Goal: Transaction & Acquisition: Purchase product/service

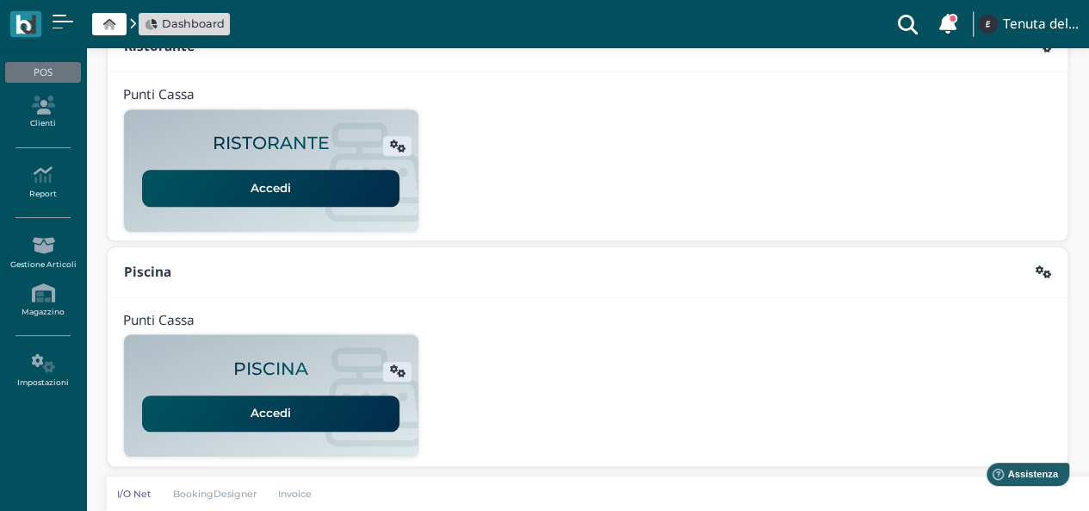
click at [257, 418] on link "Accedi" at bounding box center [270, 413] width 257 height 36
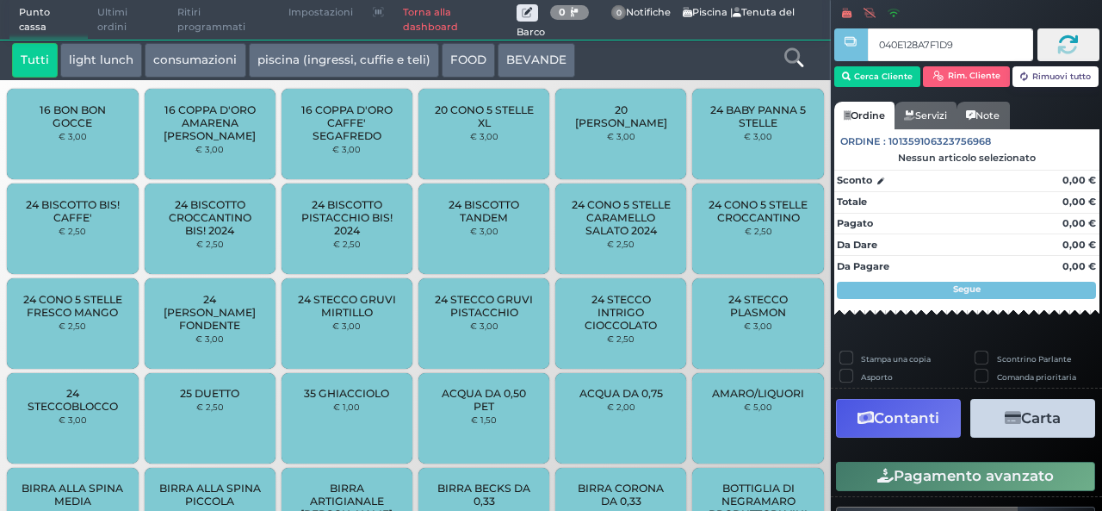
type input "040E128A7F1D95"
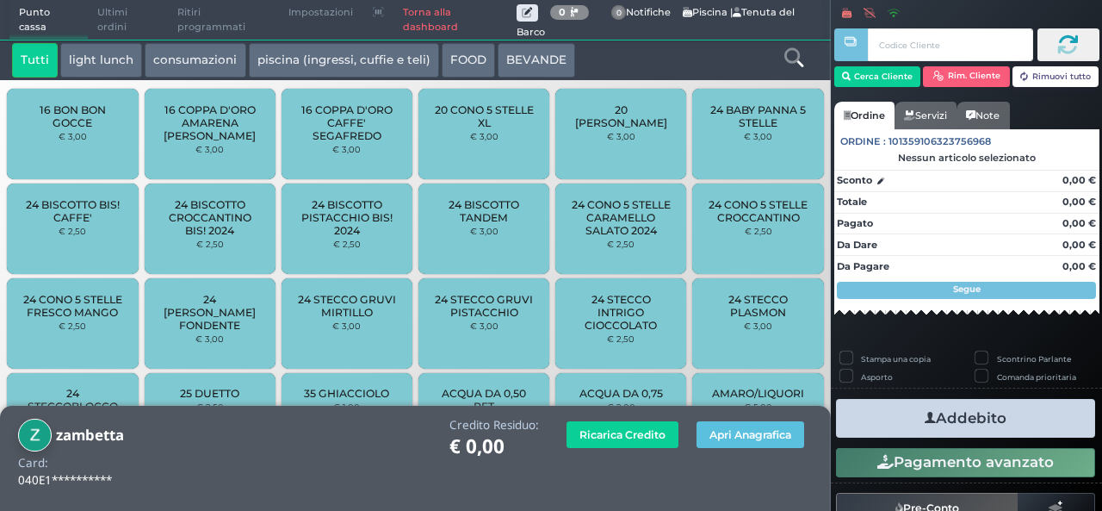
click at [787, 67] on link at bounding box center [793, 55] width 19 height 25
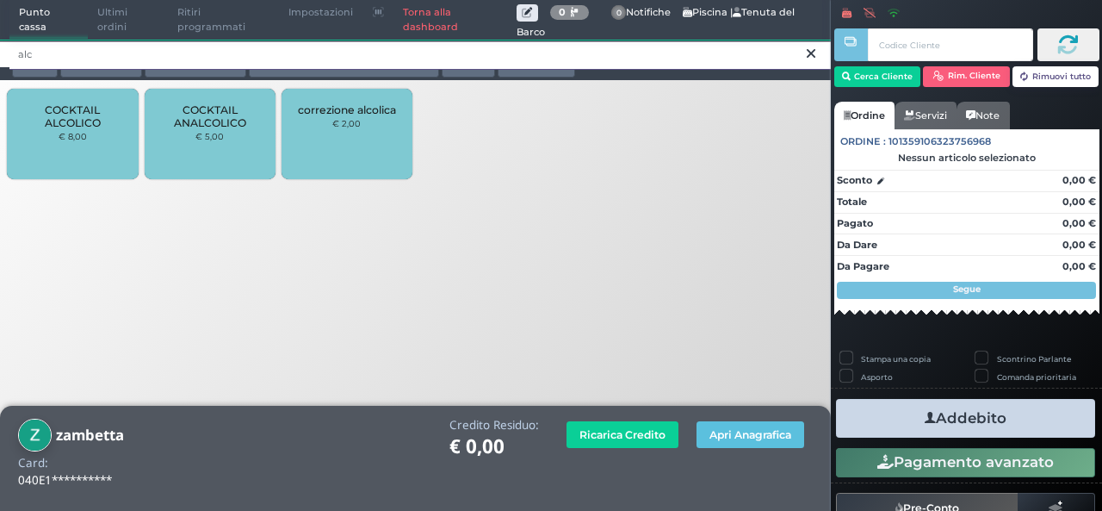
type input "alc"
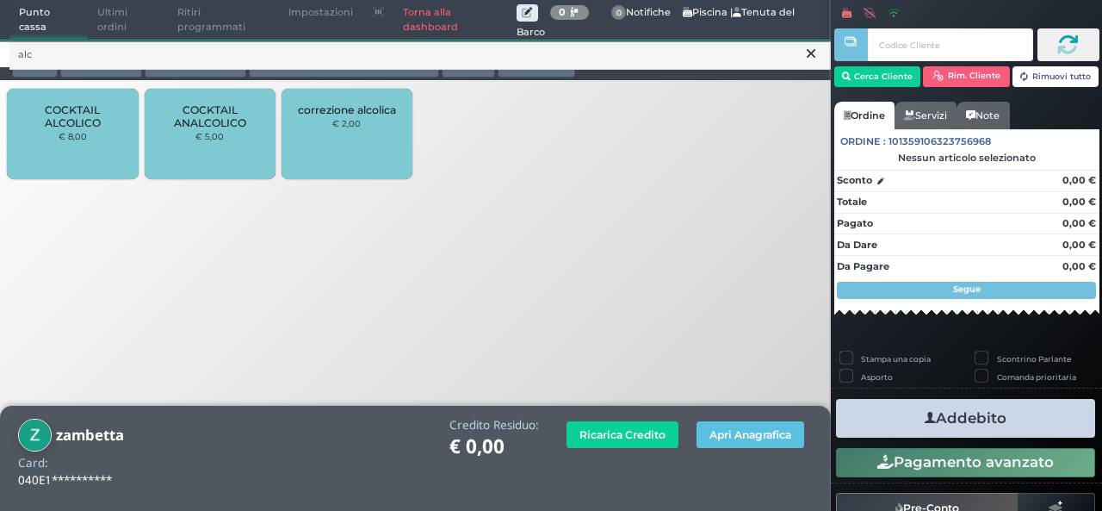
click at [113, 128] on span "COCKTAIL ALCOLICO" at bounding box center [73, 116] width 102 height 26
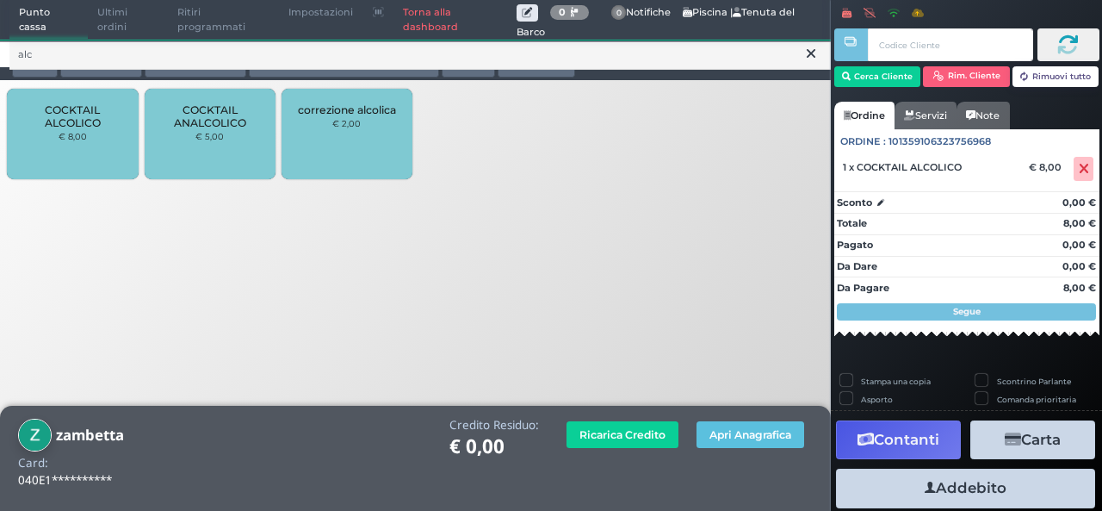
click at [113, 128] on span "COCKTAIL ALCOLICO" at bounding box center [73, 116] width 102 height 26
click at [96, 125] on span "COCKTAIL ALCOLICO" at bounding box center [73, 116] width 102 height 26
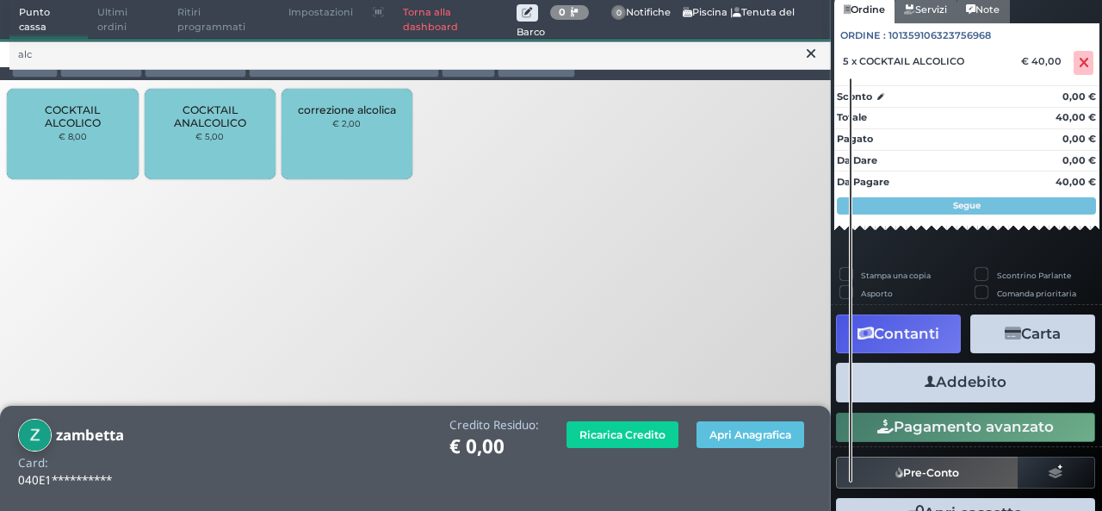
scroll to position [152, 0]
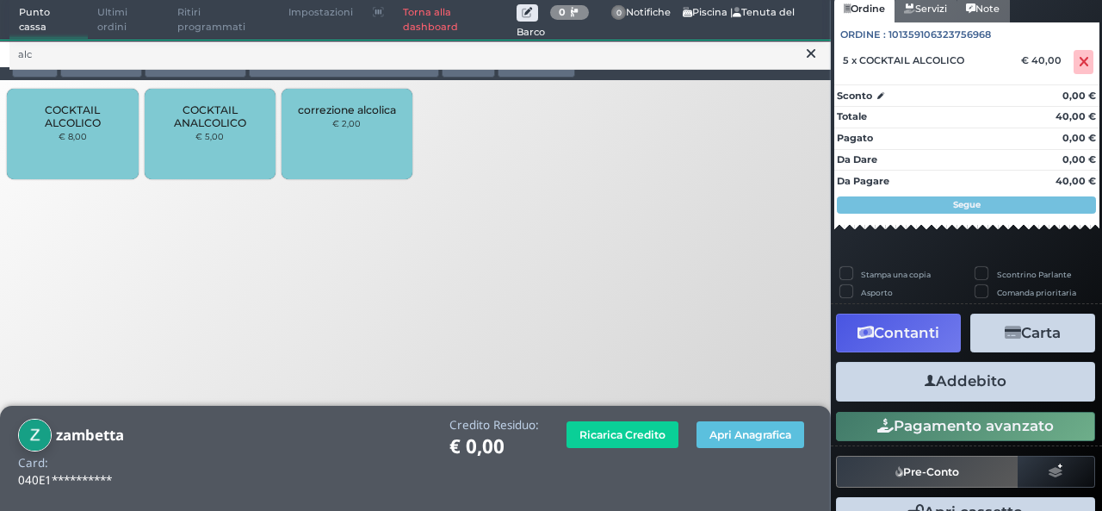
click at [964, 389] on button "Addebito" at bounding box center [965, 381] width 259 height 39
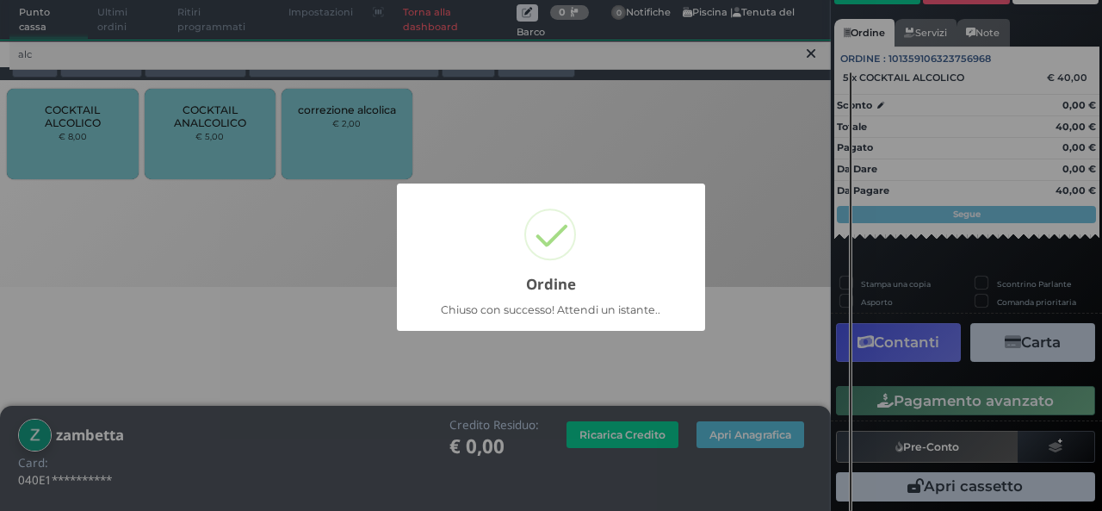
scroll to position [120, 0]
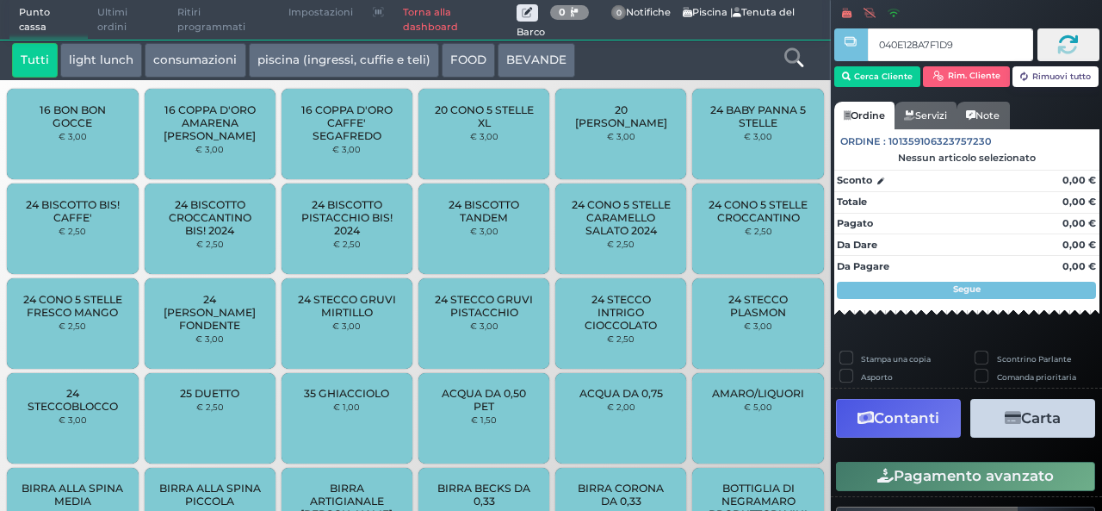
type input "040E128A7F1D95"
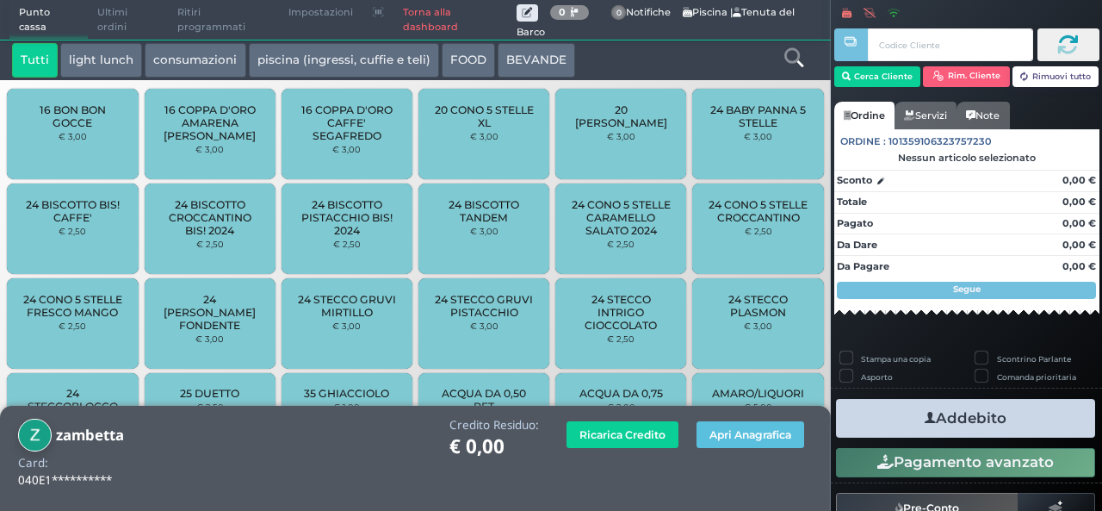
click at [792, 51] on icon at bounding box center [793, 57] width 19 height 19
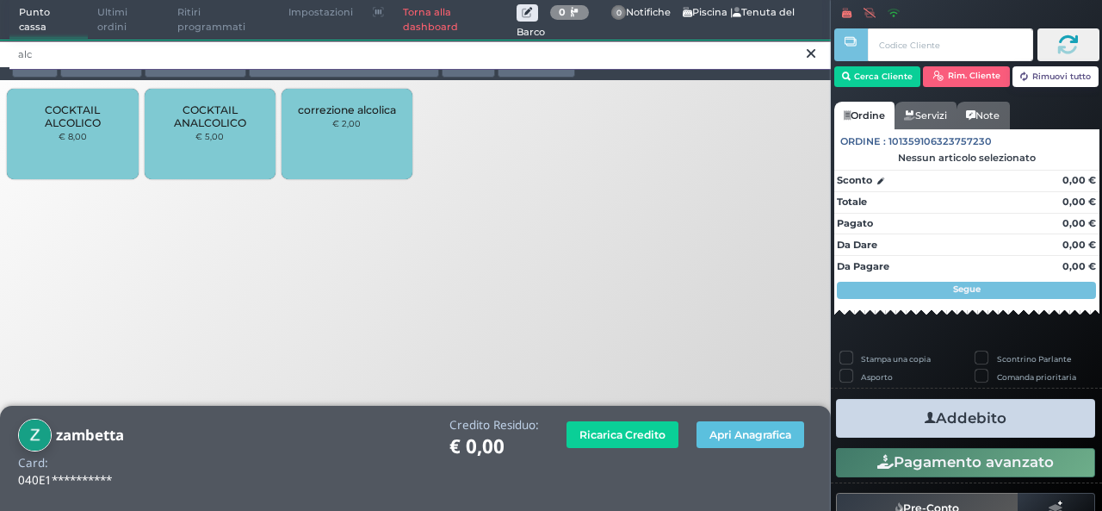
type input "alc"
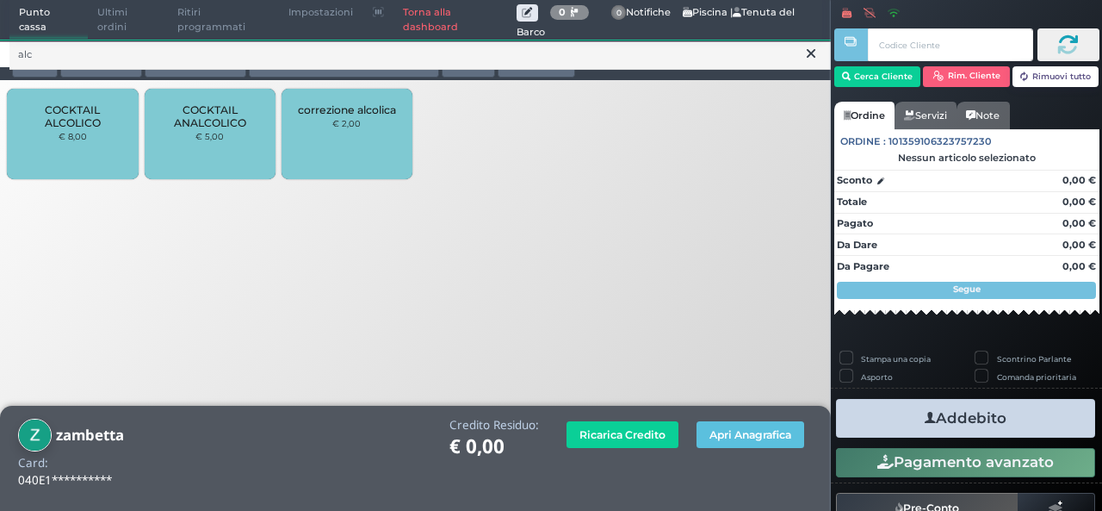
click at [72, 140] on small "€ 8,00" at bounding box center [73, 136] width 28 height 10
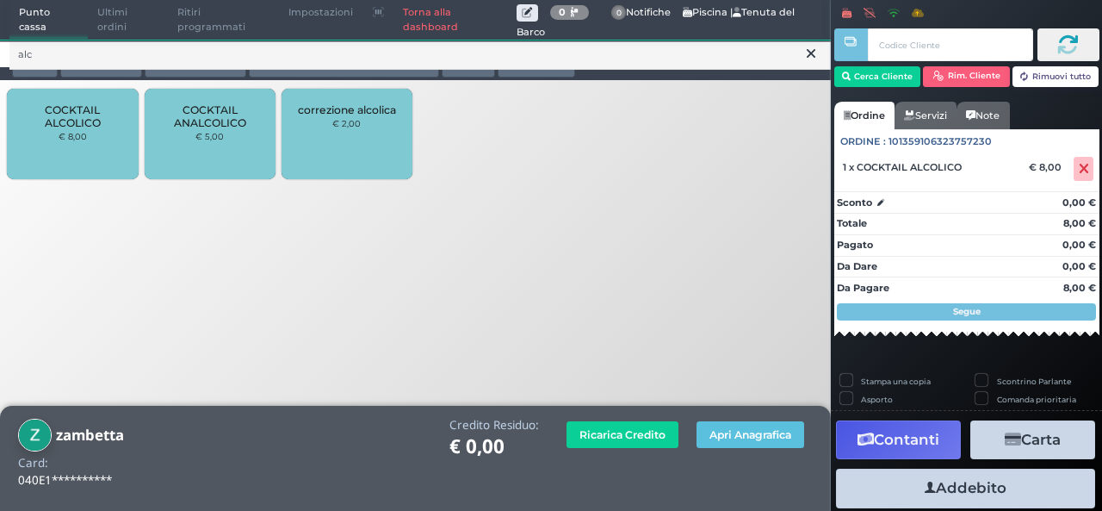
click at [75, 154] on div "COCKTAIL ALCOLICO € 8,00" at bounding box center [72, 134] width 131 height 90
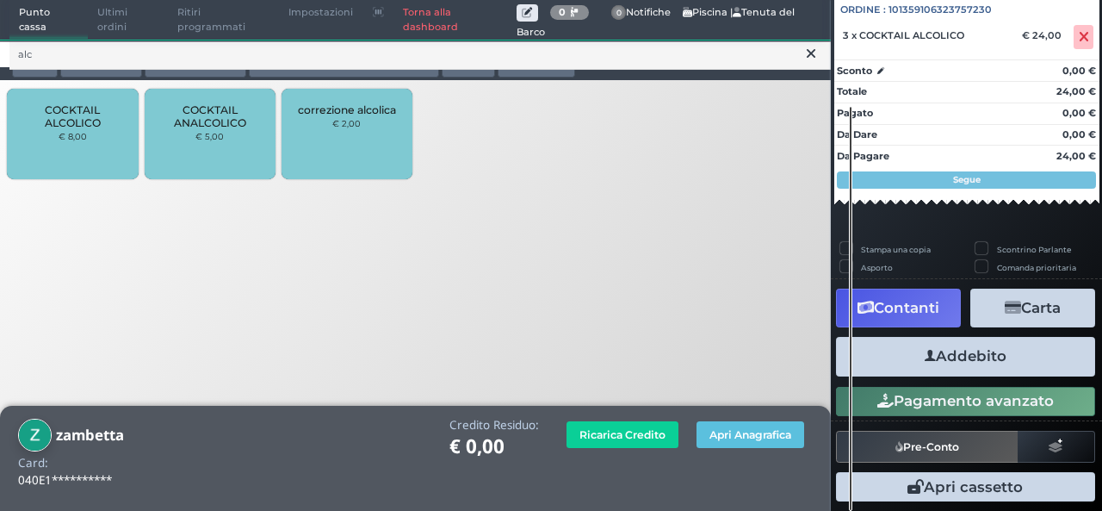
scroll to position [190, 0]
click at [925, 351] on icon "button" at bounding box center [930, 356] width 11 height 18
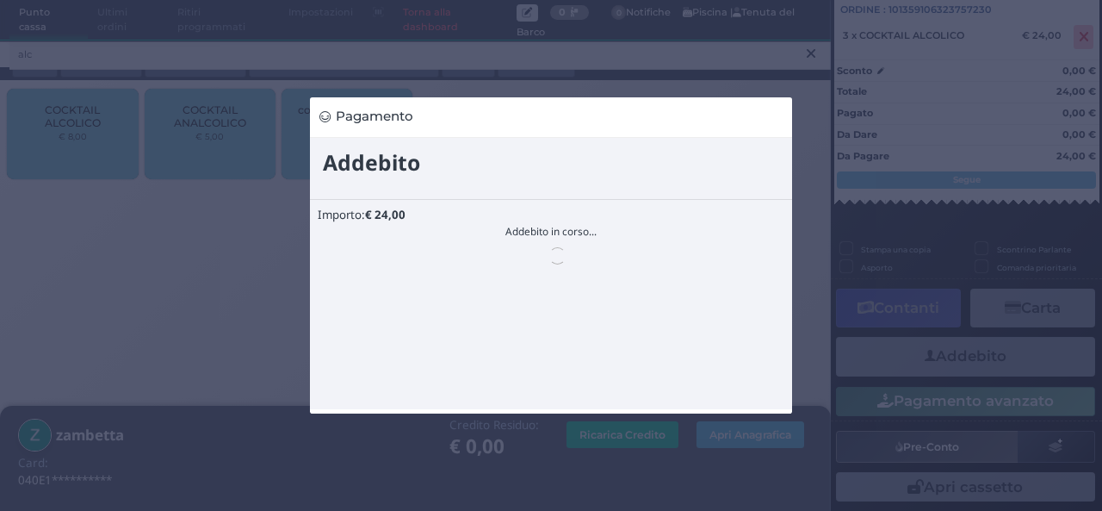
scroll to position [0, 0]
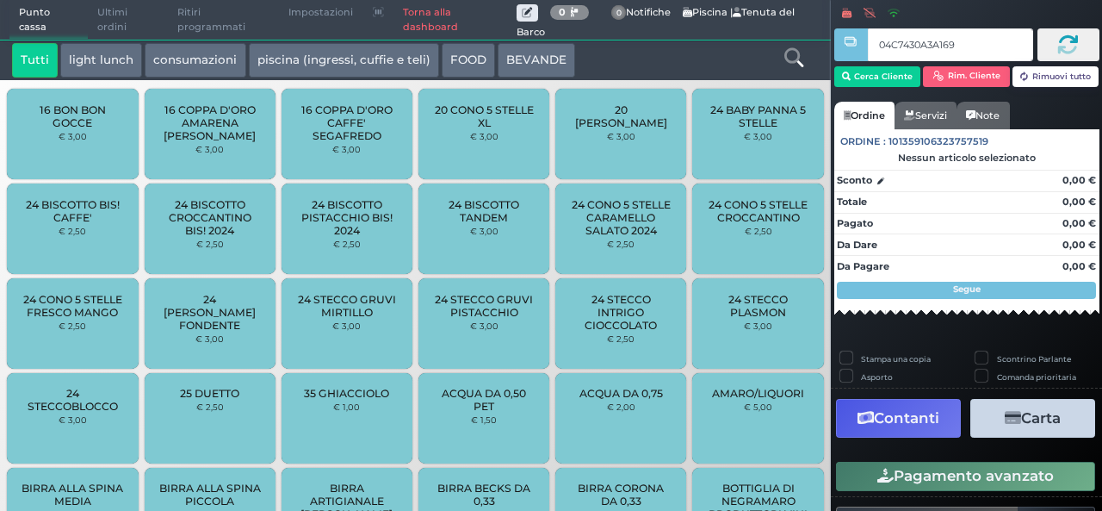
type input "04C7430A3A1691"
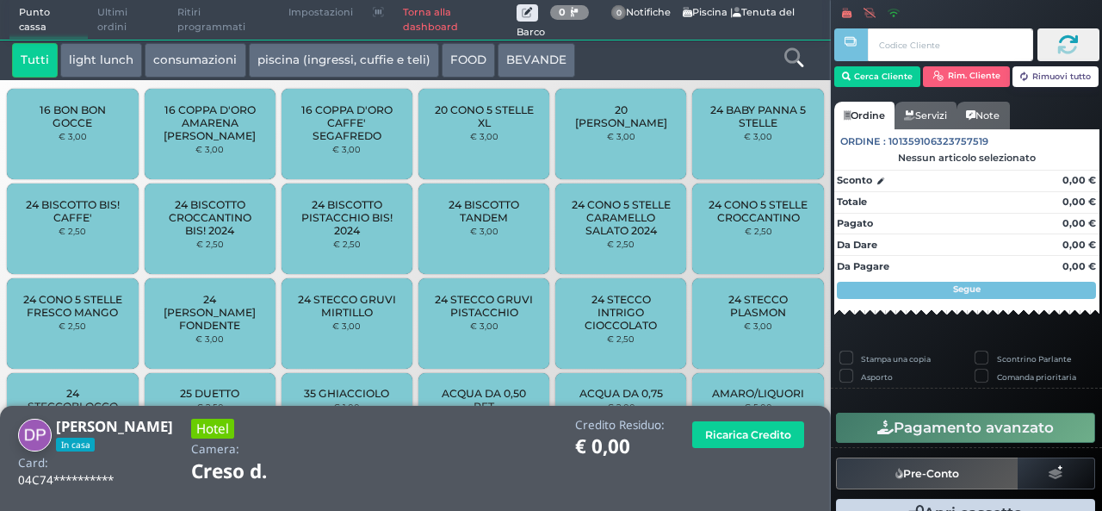
click at [800, 60] on icon at bounding box center [793, 57] width 19 height 19
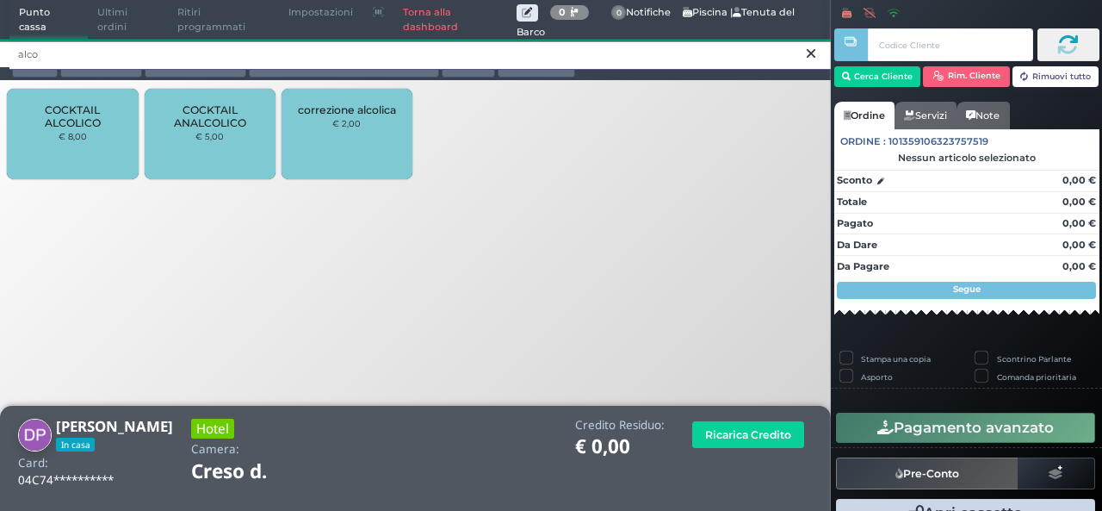
type input "alco"
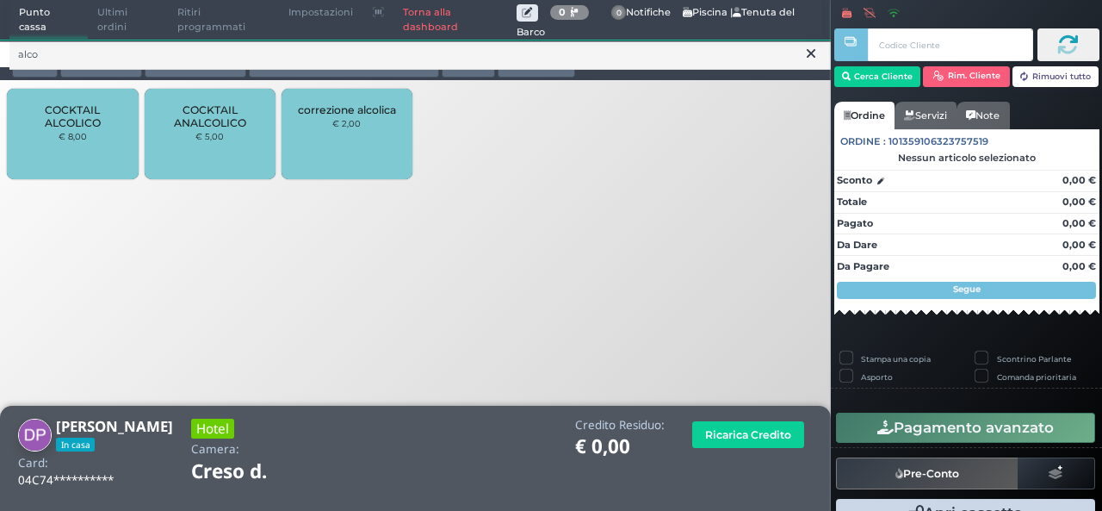
click at [67, 143] on div "COCKTAIL ALCOLICO € 8,00" at bounding box center [72, 134] width 131 height 90
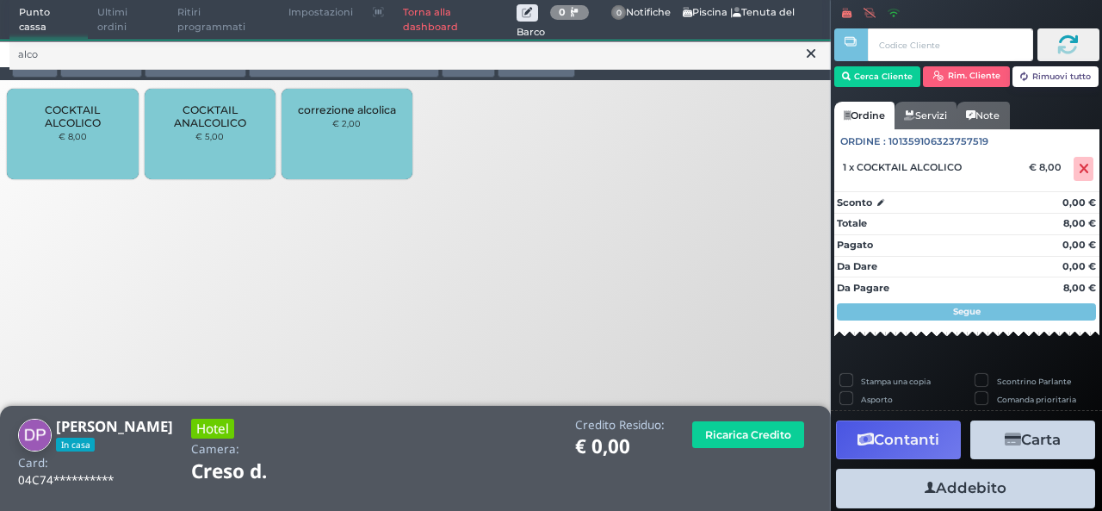
click at [69, 147] on div "COCKTAIL ALCOLICO € 8,00" at bounding box center [72, 134] width 131 height 90
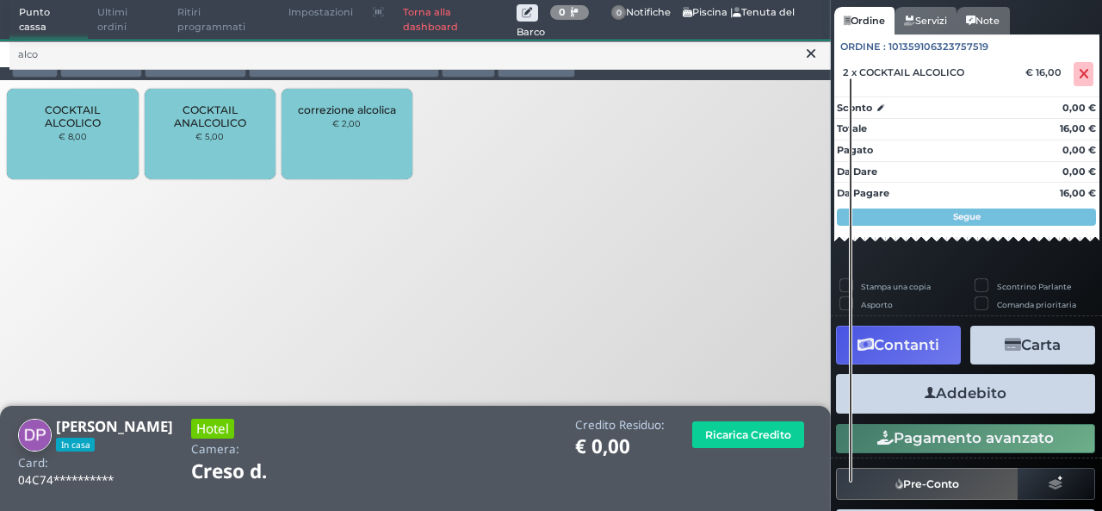
scroll to position [139, 0]
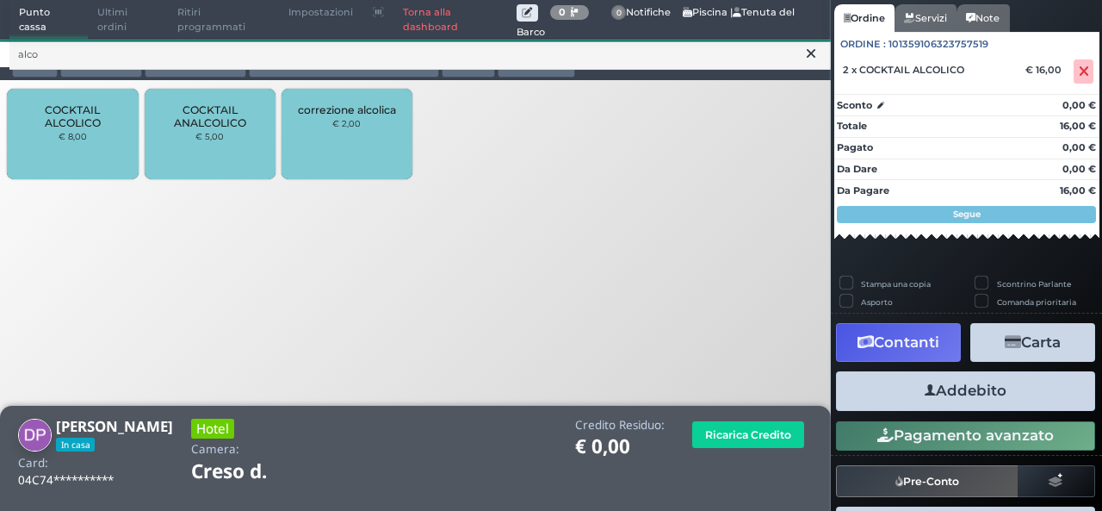
click at [982, 392] on button "Addebito" at bounding box center [965, 390] width 259 height 39
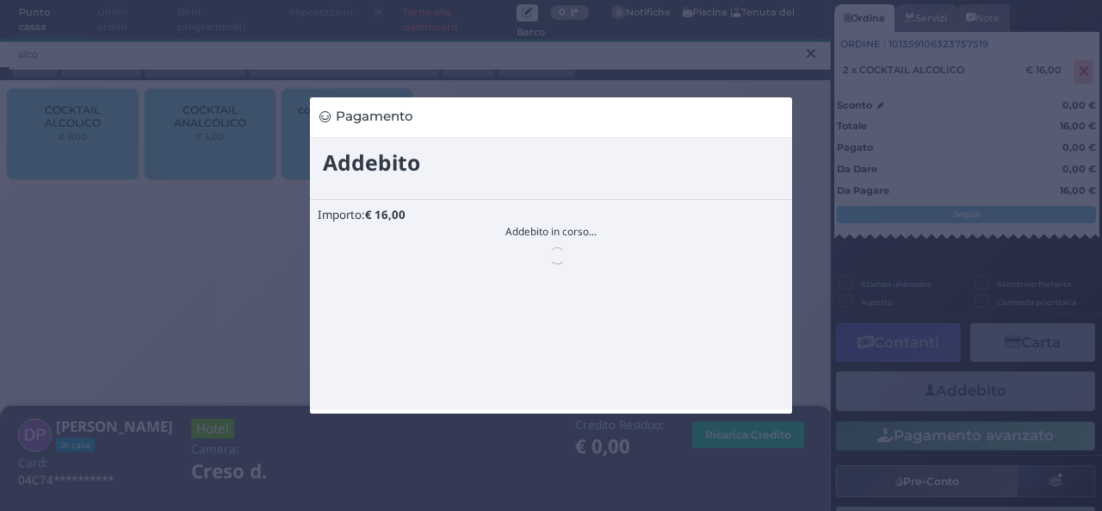
scroll to position [0, 0]
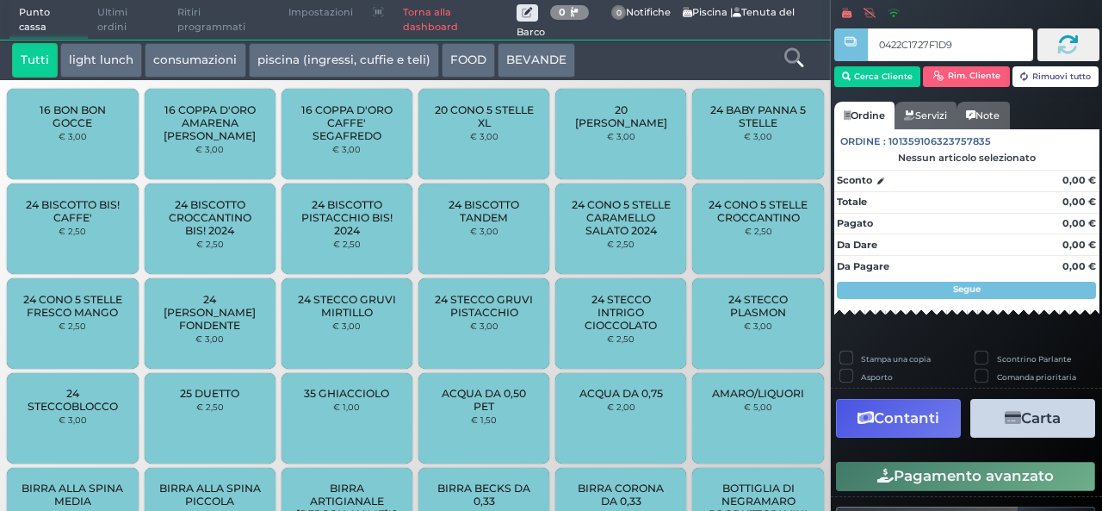
type input "0422C1727F1D90"
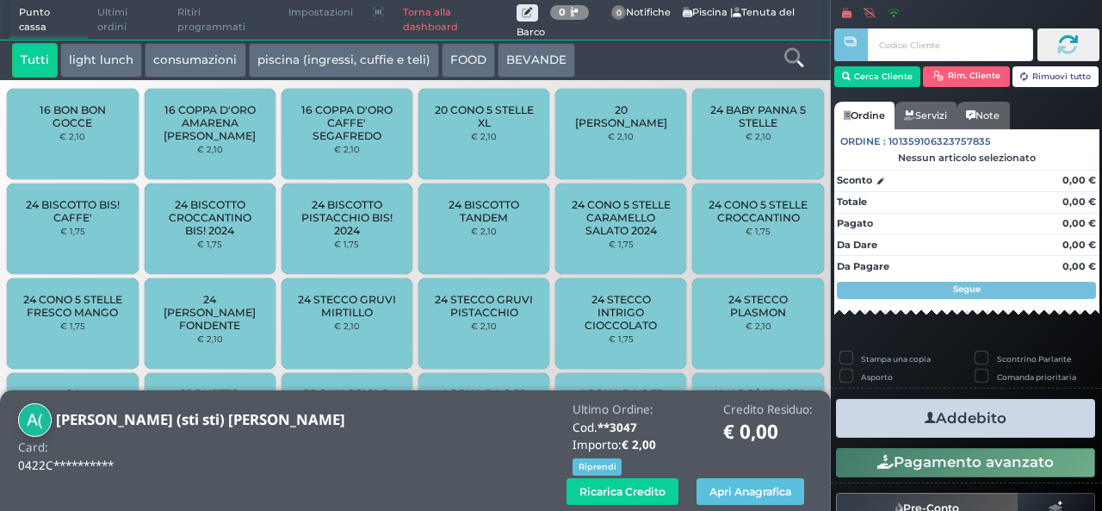
click at [798, 52] on icon at bounding box center [793, 57] width 19 height 19
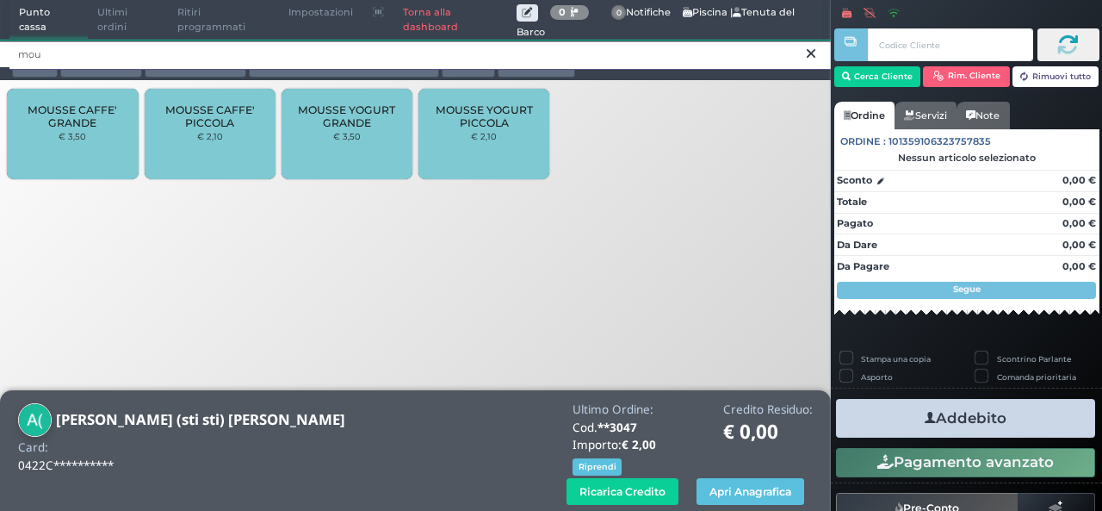
type input "mou"
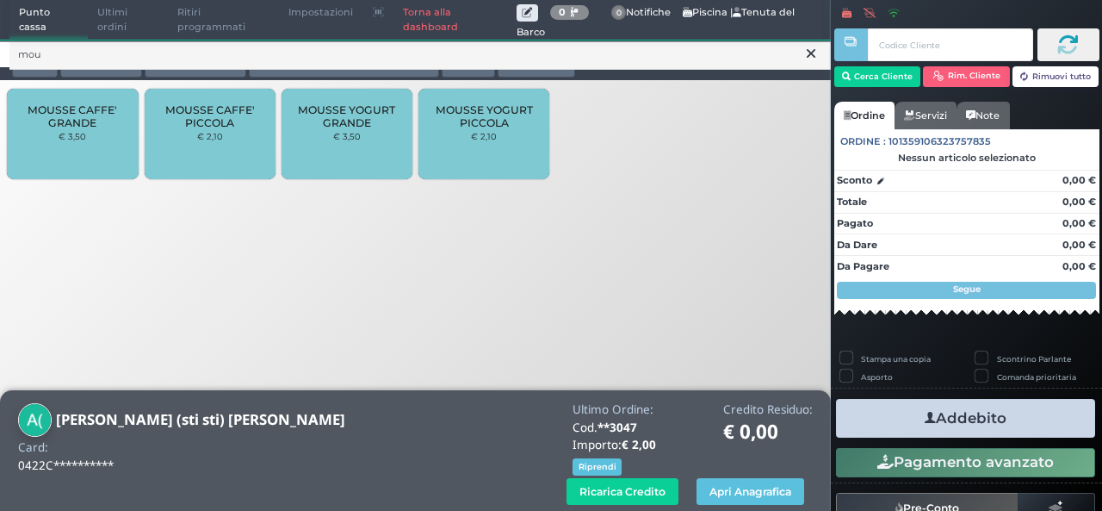
click at [155, 130] on div "MOUSSE CAFFE' PICCOLA € 2,10" at bounding box center [210, 134] width 131 height 90
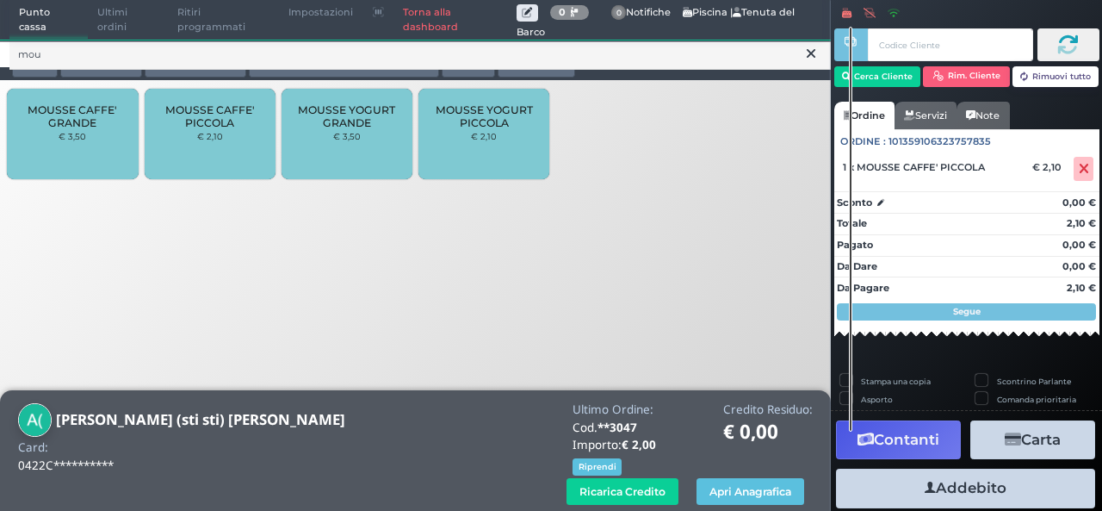
scroll to position [65, 0]
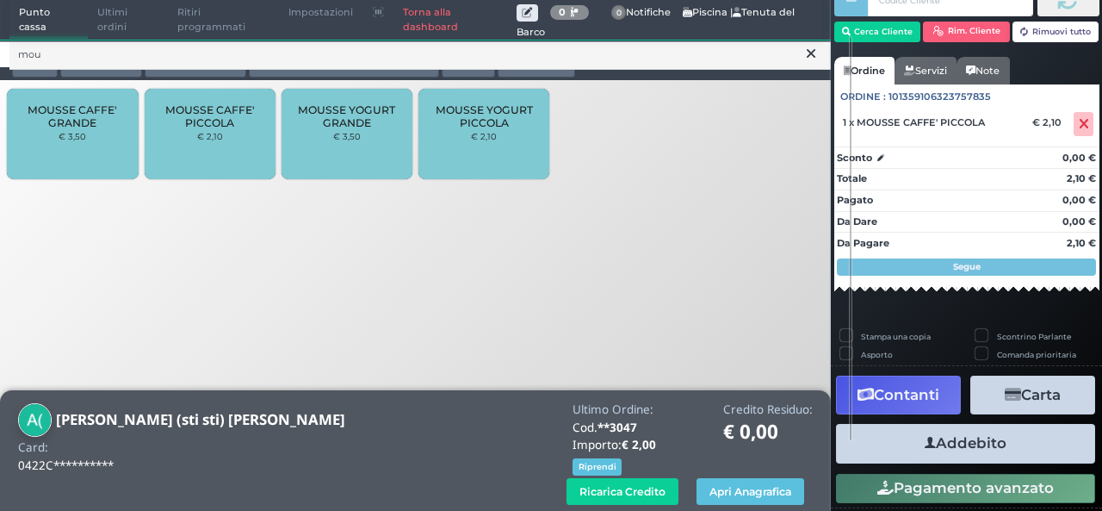
click at [914, 431] on button "Addebito" at bounding box center [965, 443] width 259 height 39
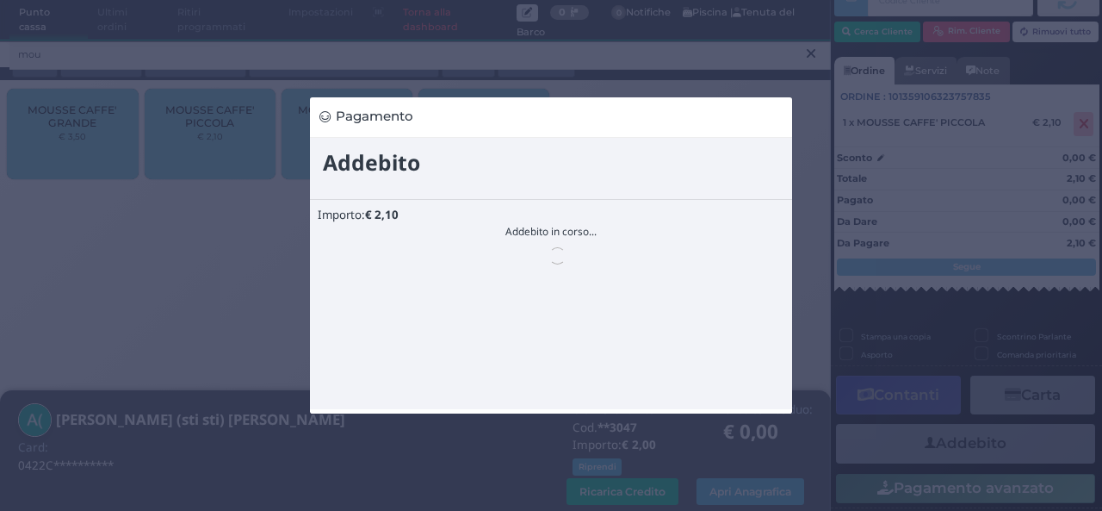
scroll to position [0, 0]
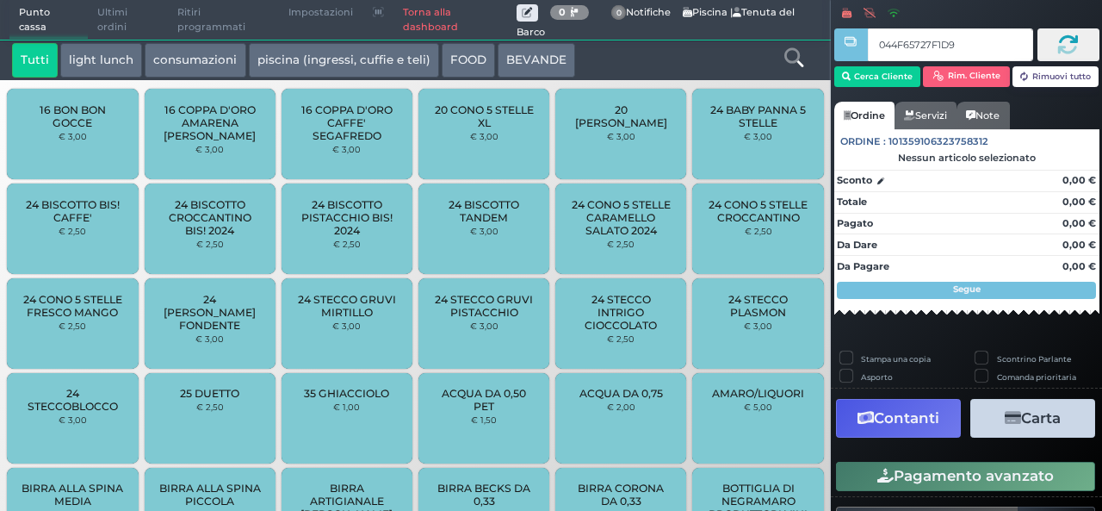
type input "044F65727F1D91"
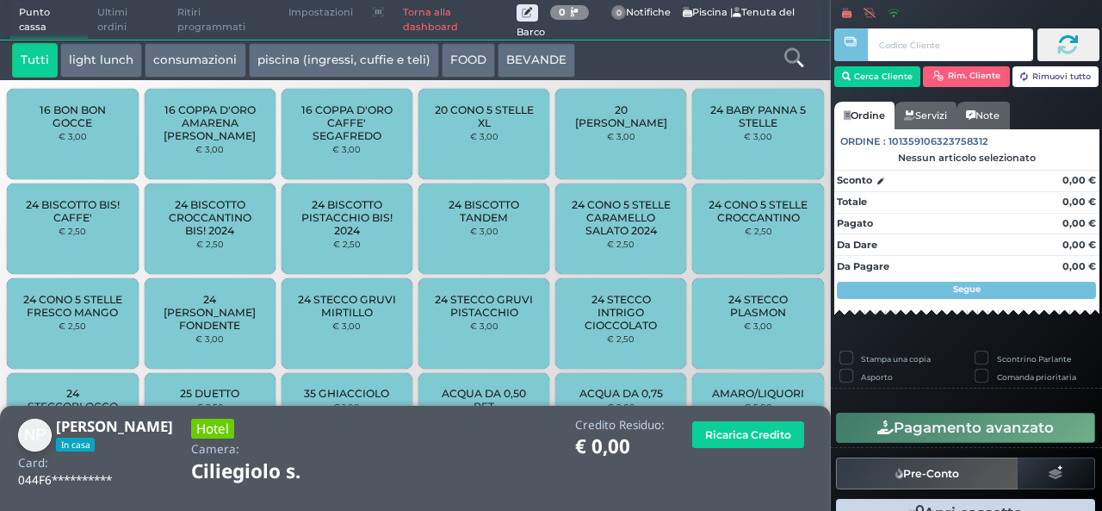
click at [796, 48] on icon at bounding box center [793, 57] width 19 height 19
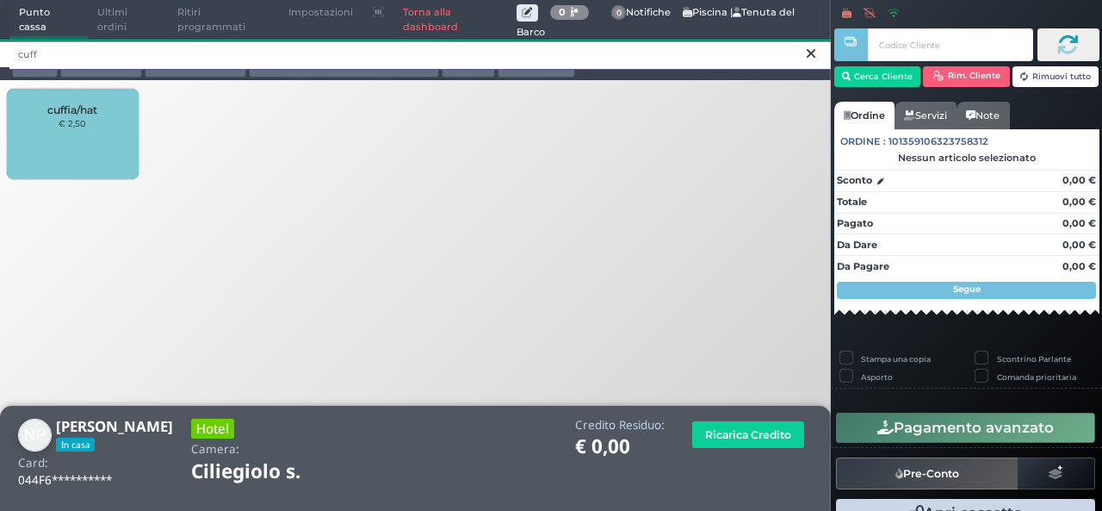
type input "cuff"
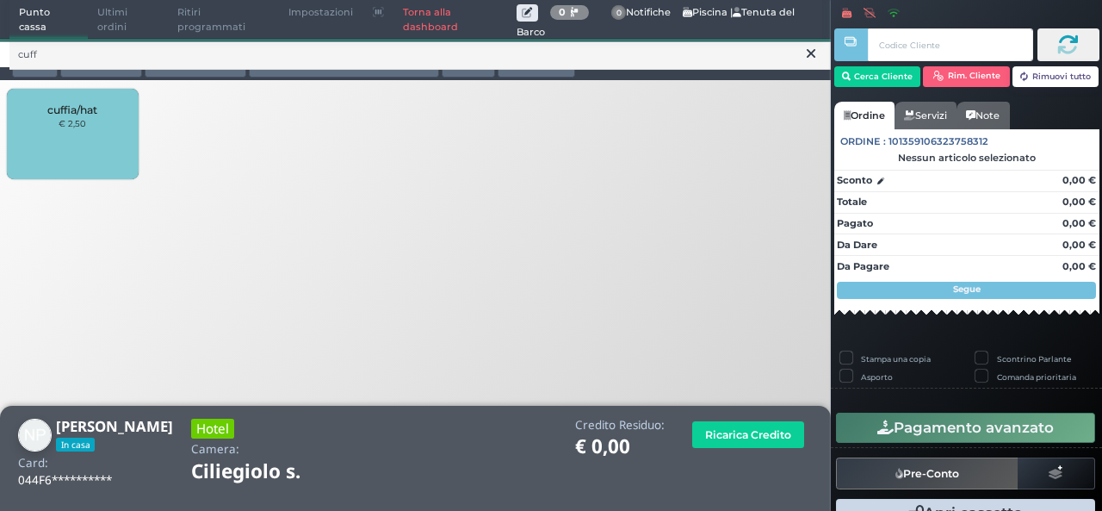
click at [110, 129] on div "cuffia/hat € 2,50" at bounding box center [72, 134] width 131 height 90
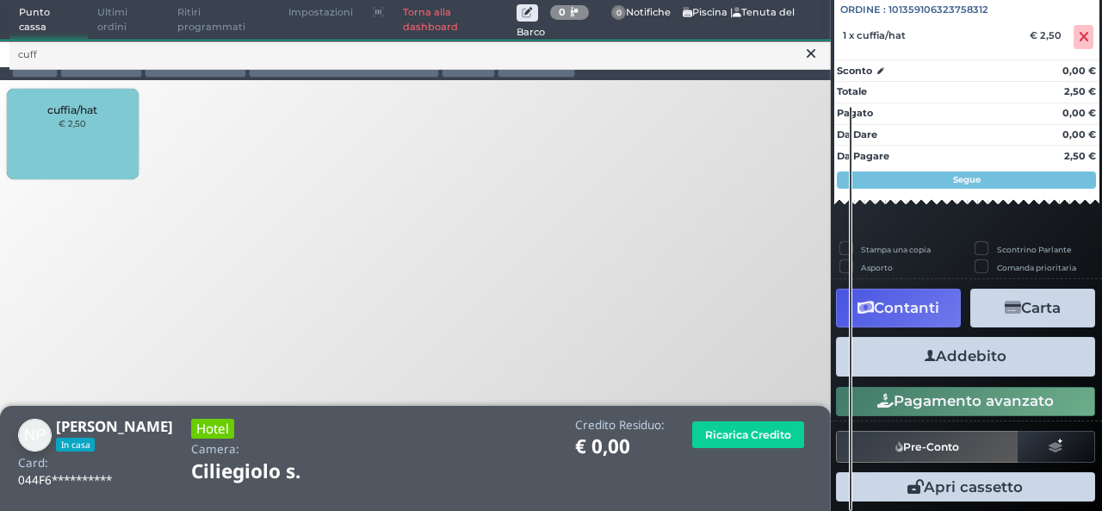
scroll to position [190, 0]
click at [931, 359] on button "Addebito" at bounding box center [965, 356] width 259 height 39
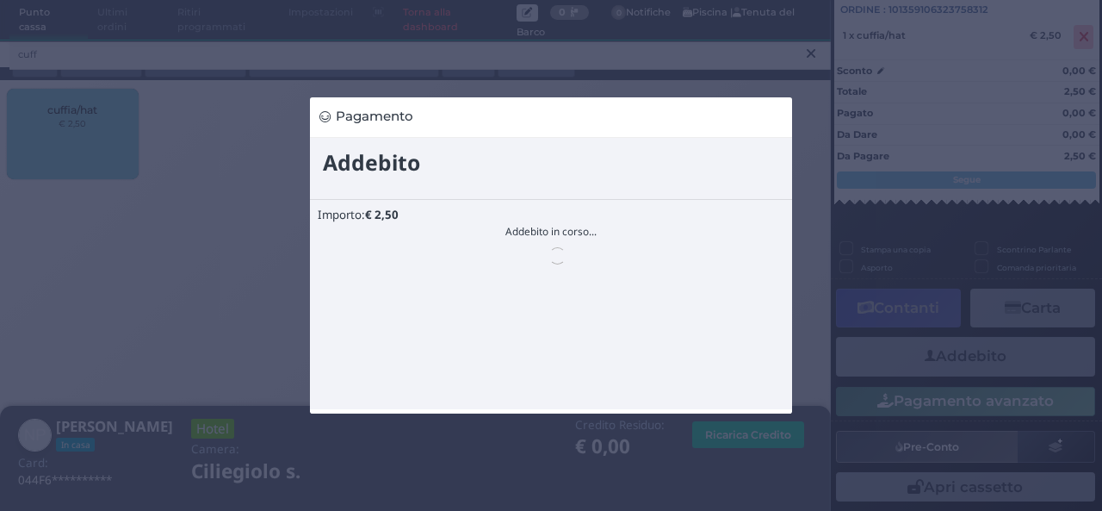
scroll to position [0, 0]
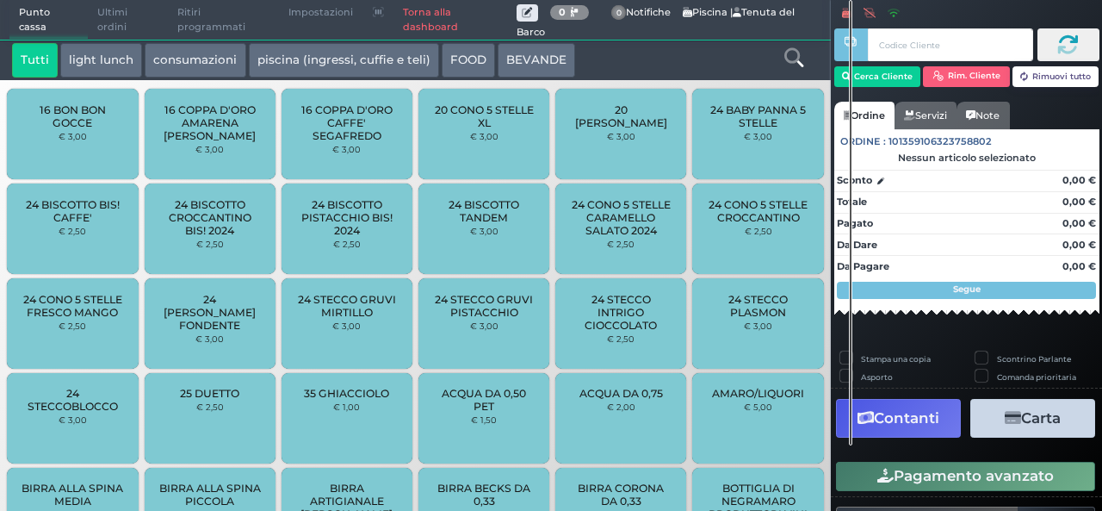
click at [329, 211] on span "24 BISCOTTO PISTACCHIO BIS! 2024" at bounding box center [347, 217] width 102 height 39
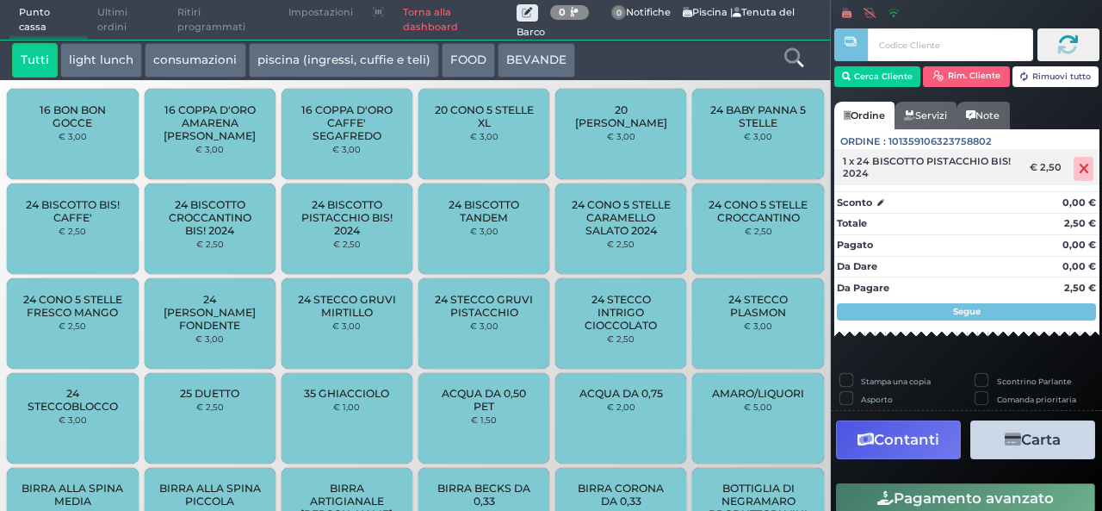
click at [1079, 169] on icon at bounding box center [1084, 169] width 10 height 1
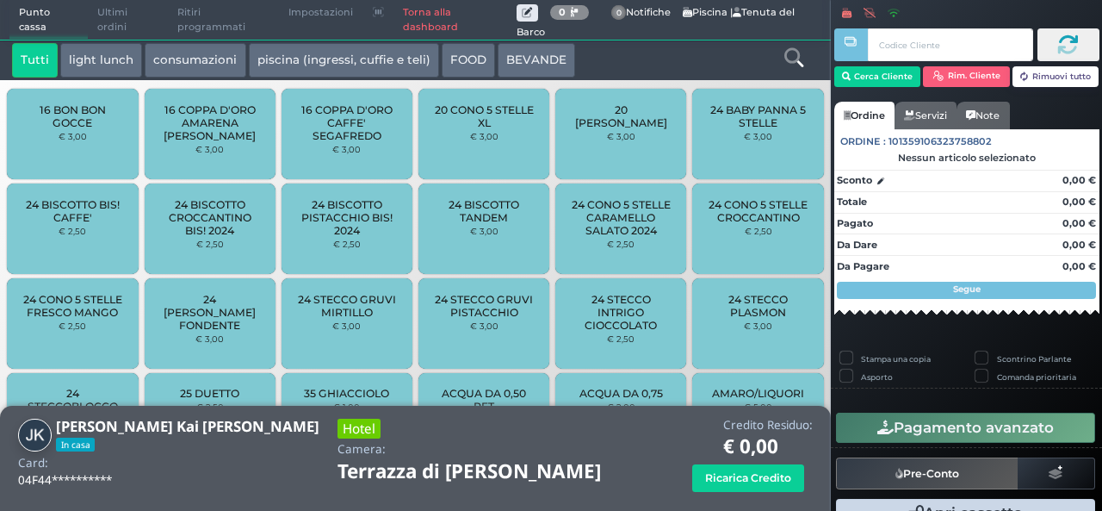
click at [798, 59] on icon at bounding box center [793, 57] width 19 height 19
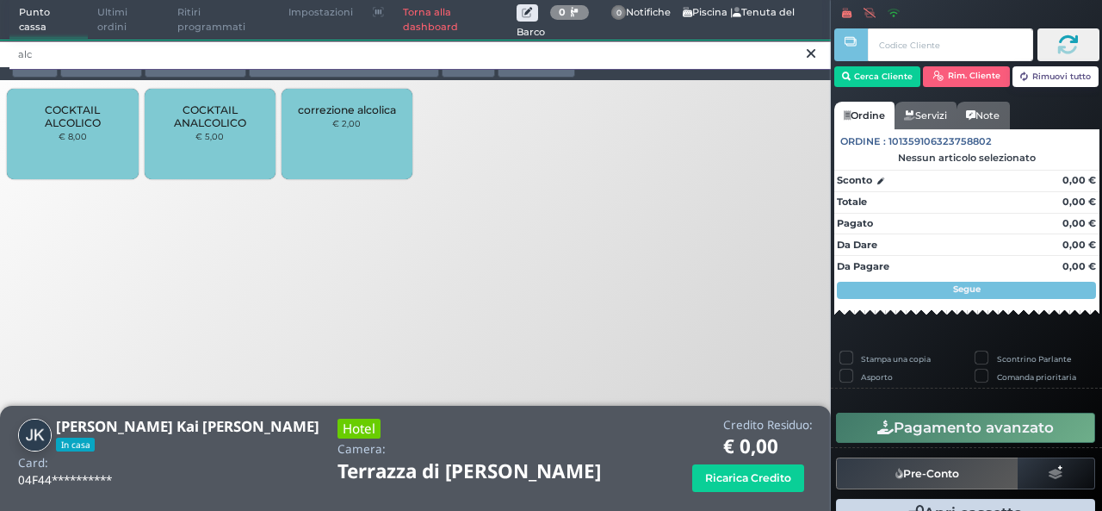
type input "alc"
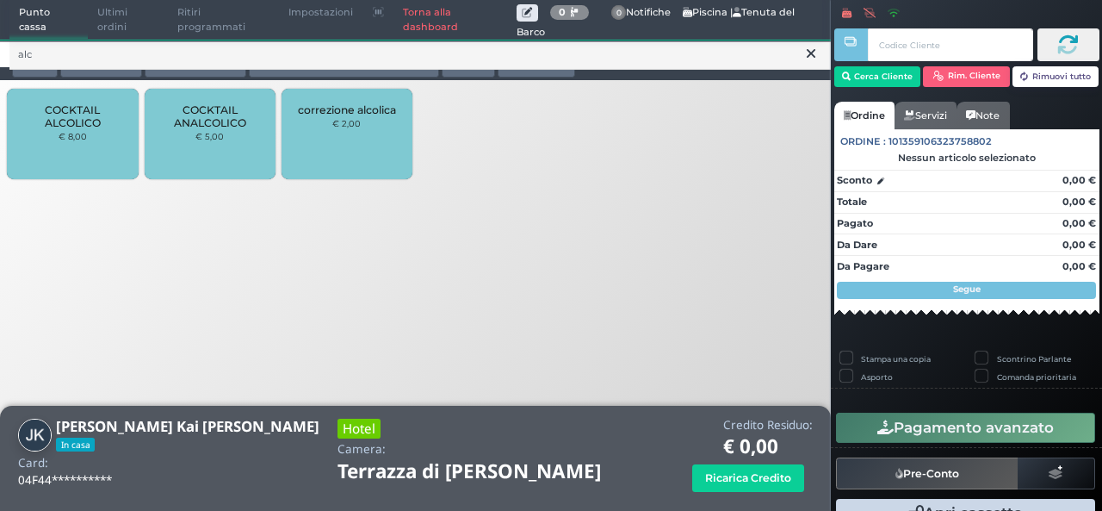
click at [106, 139] on div "COCKTAIL ALCOLICO € 8,00" at bounding box center [72, 134] width 131 height 90
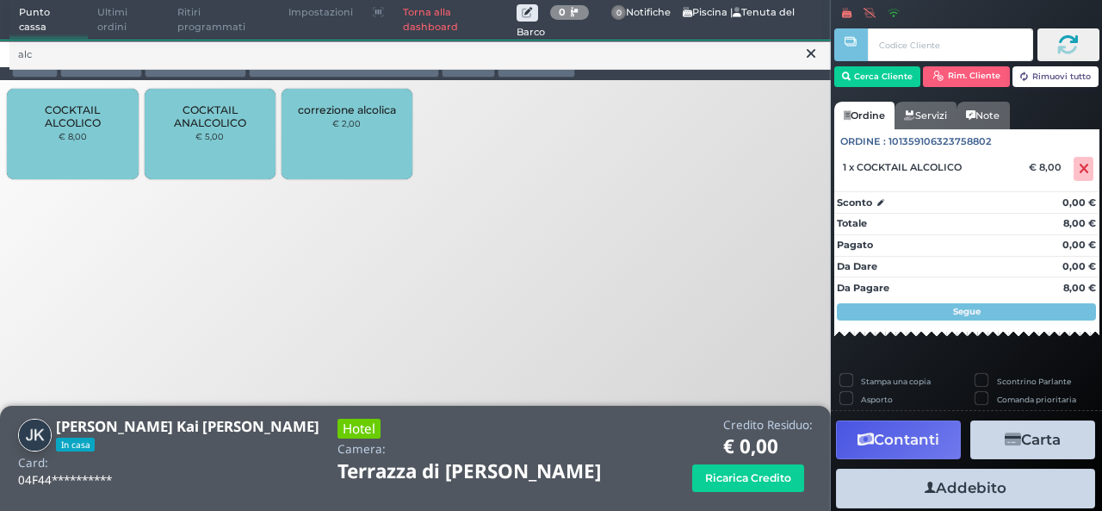
click at [106, 139] on div "COCKTAIL ALCOLICO € 8,00" at bounding box center [72, 134] width 131 height 90
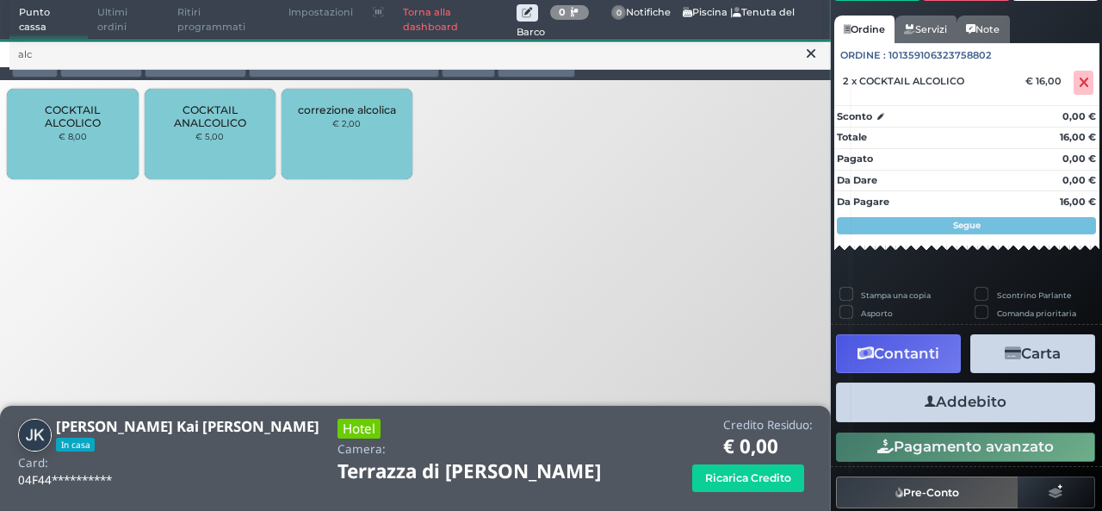
click at [956, 409] on button "Addebito" at bounding box center [965, 401] width 259 height 39
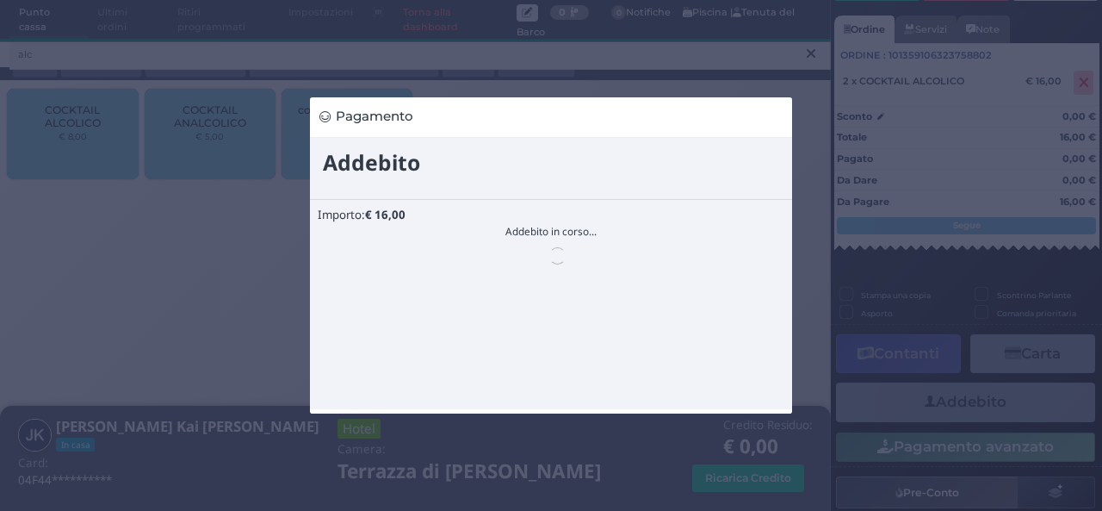
scroll to position [0, 0]
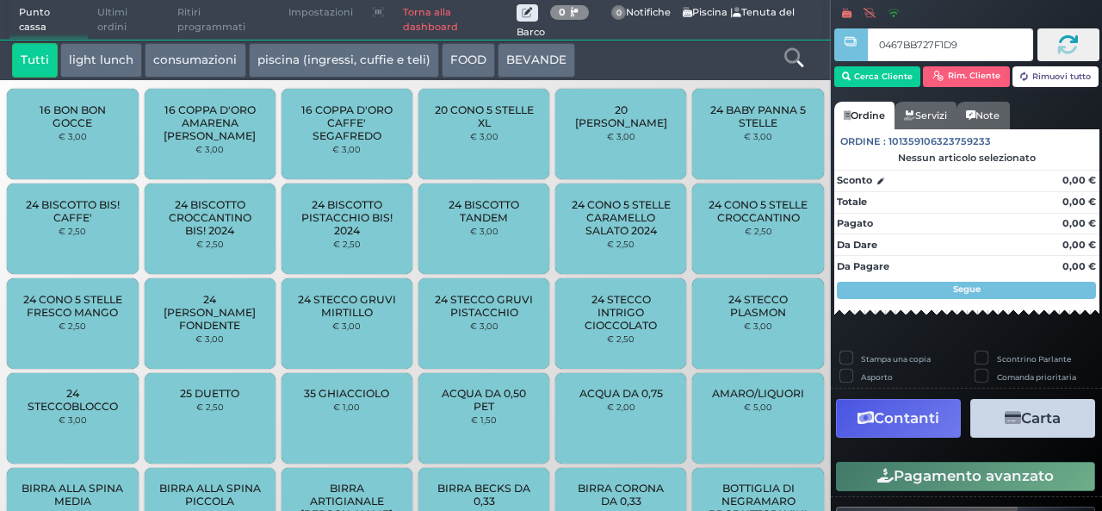
type input "0467BB727F1D90"
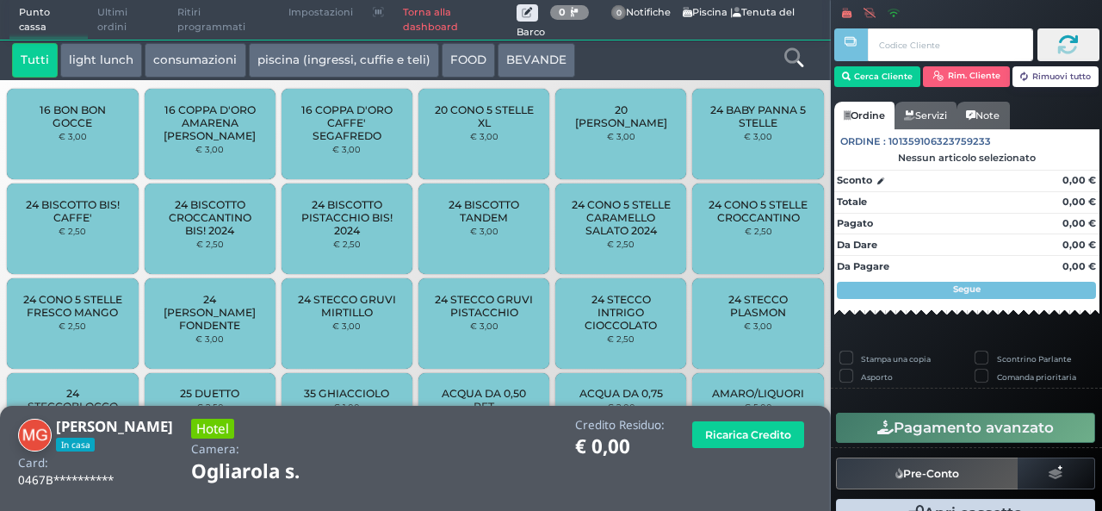
click at [792, 65] on icon at bounding box center [793, 57] width 19 height 19
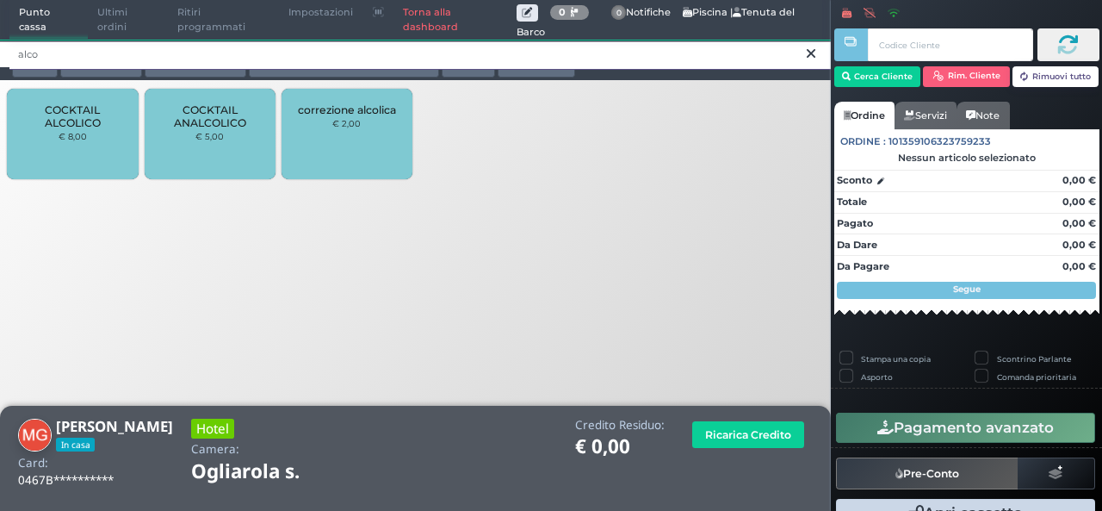
type input "alco"
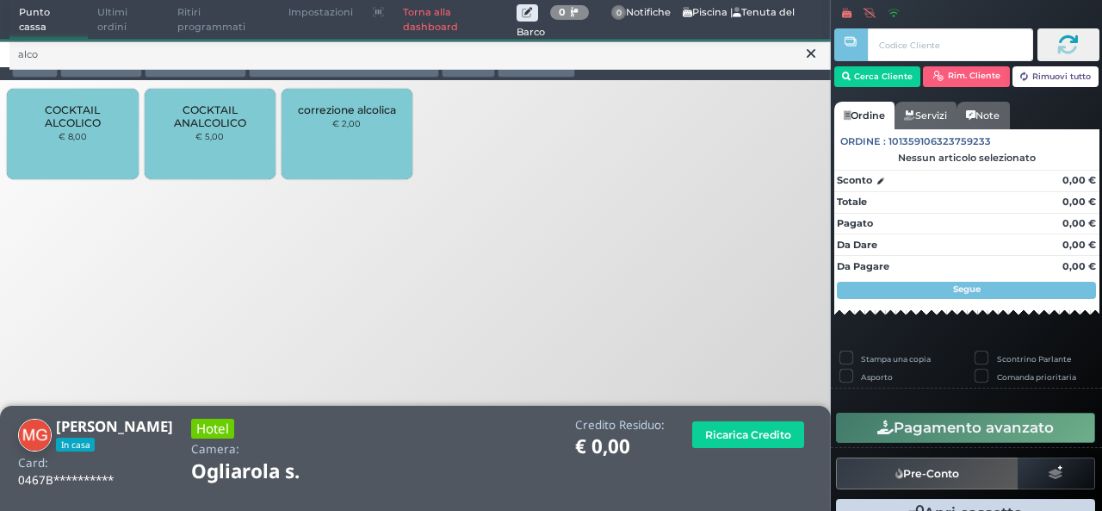
click at [58, 118] on span "COCKTAIL ALCOLICO" at bounding box center [73, 116] width 102 height 26
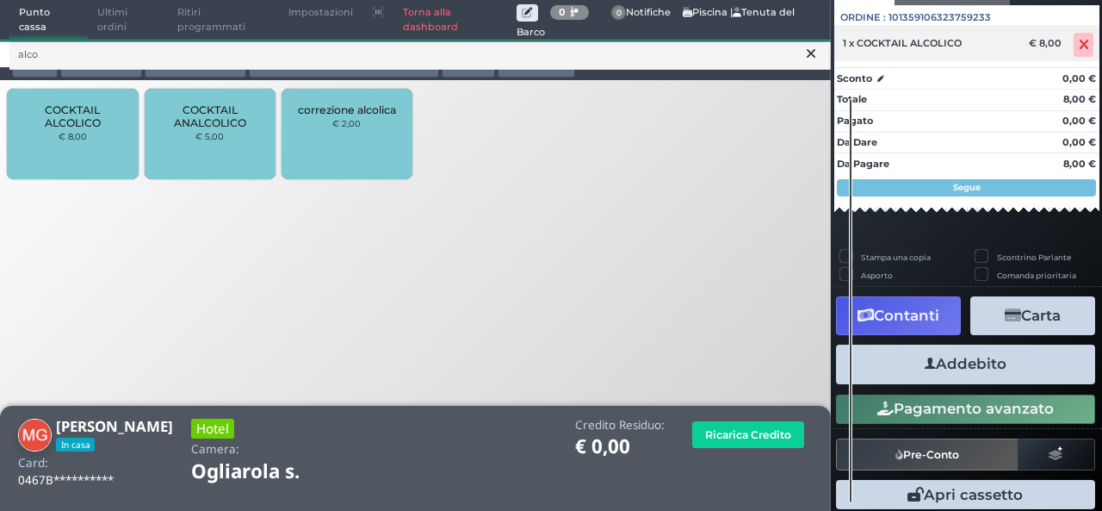
scroll to position [177, 0]
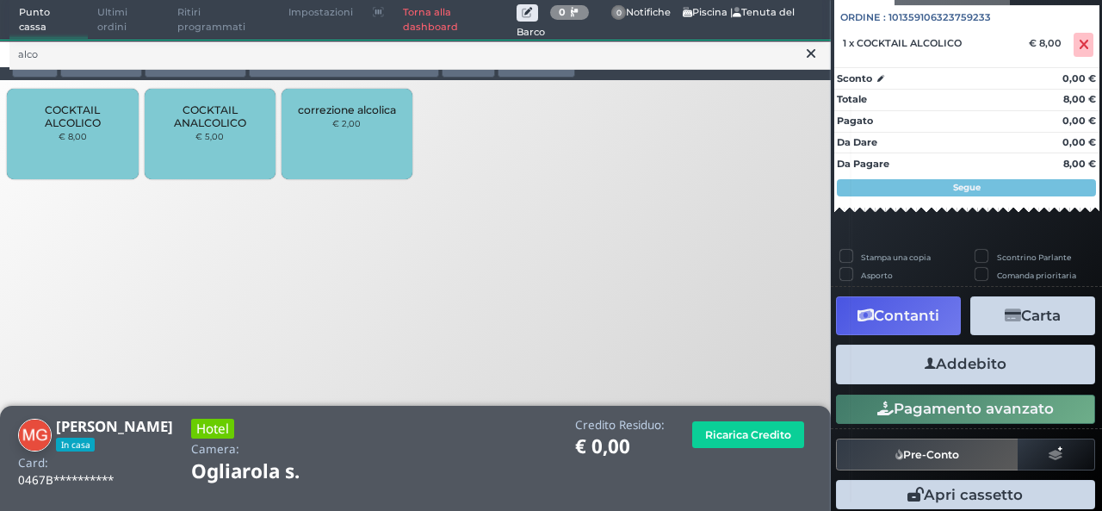
click at [945, 364] on button "Addebito" at bounding box center [965, 363] width 259 height 39
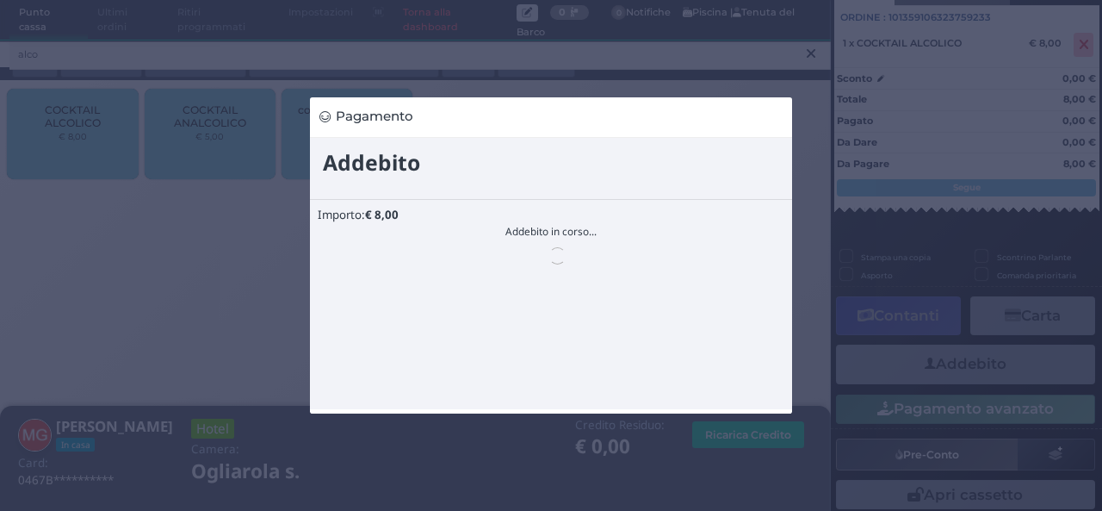
scroll to position [0, 0]
